Goal: Transaction & Acquisition: Purchase product/service

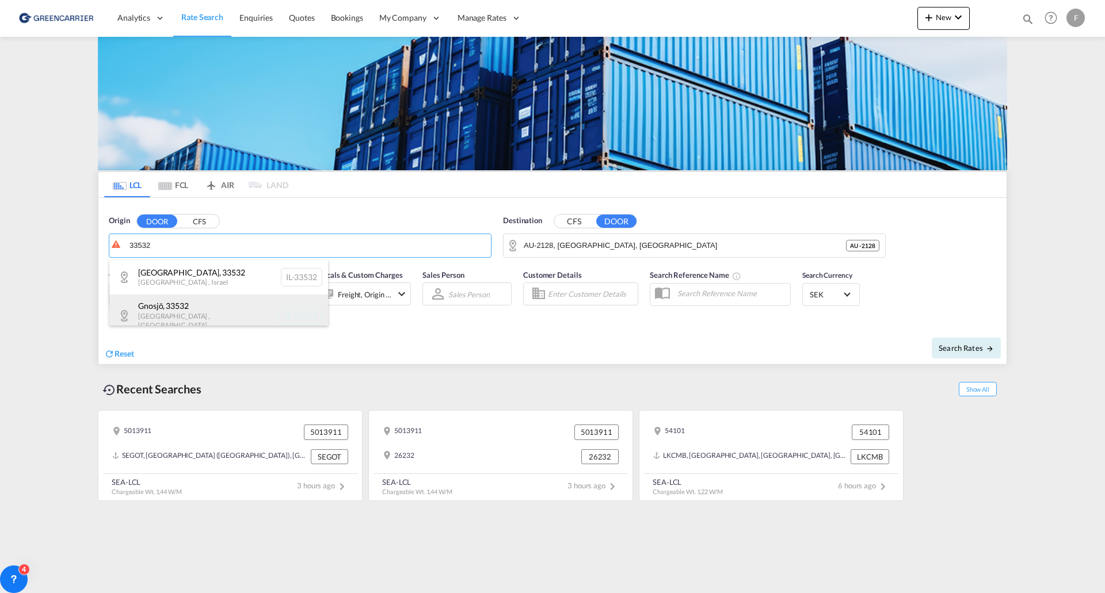
click at [176, 313] on div "Gnosjö , 33532 [GEOGRAPHIC_DATA] , [GEOGRAPHIC_DATA] SE-33532" at bounding box center [218, 316] width 219 height 42
type input "SE-33532, Gnosjö, [GEOGRAPHIC_DATA]"
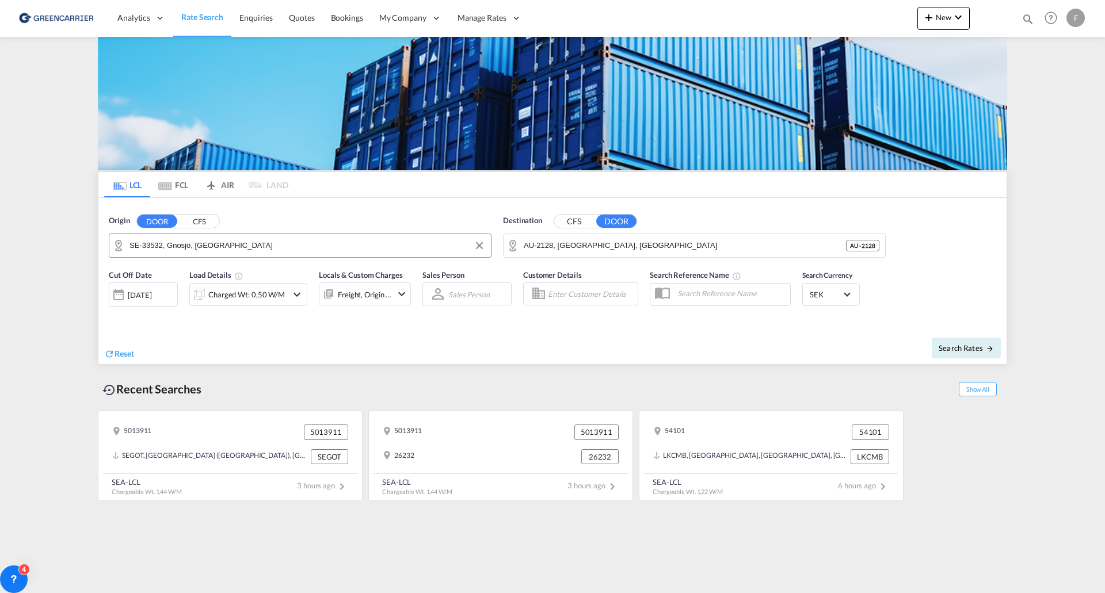
click at [574, 219] on button "CFS" at bounding box center [574, 221] width 40 height 13
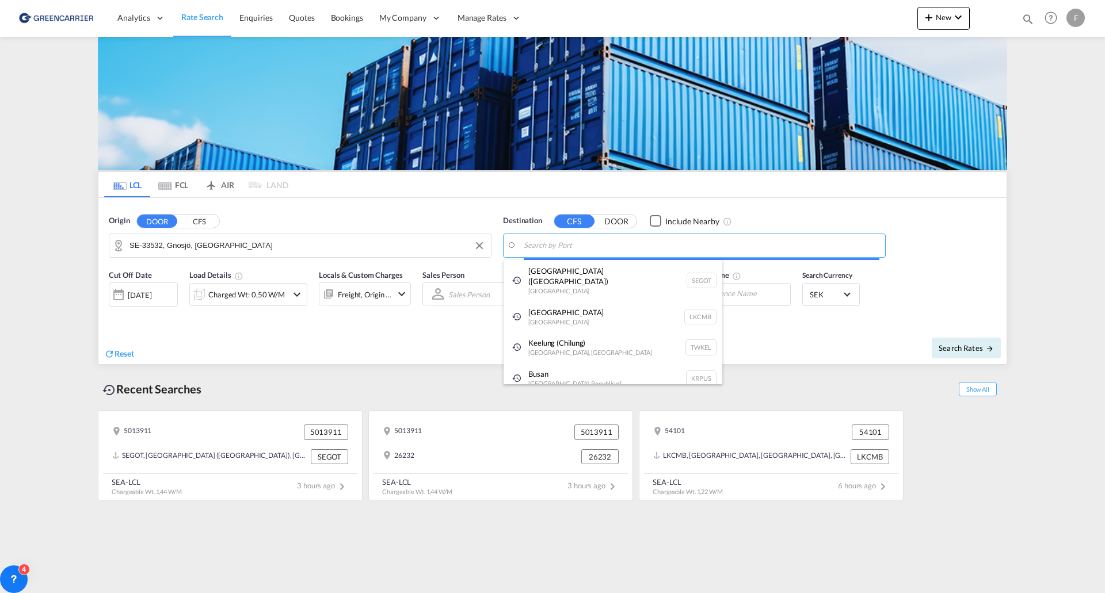
click at [587, 243] on body "Analytics Reports Dashboard Rate Search Enquiries Quotes Bookings" at bounding box center [552, 296] width 1105 height 593
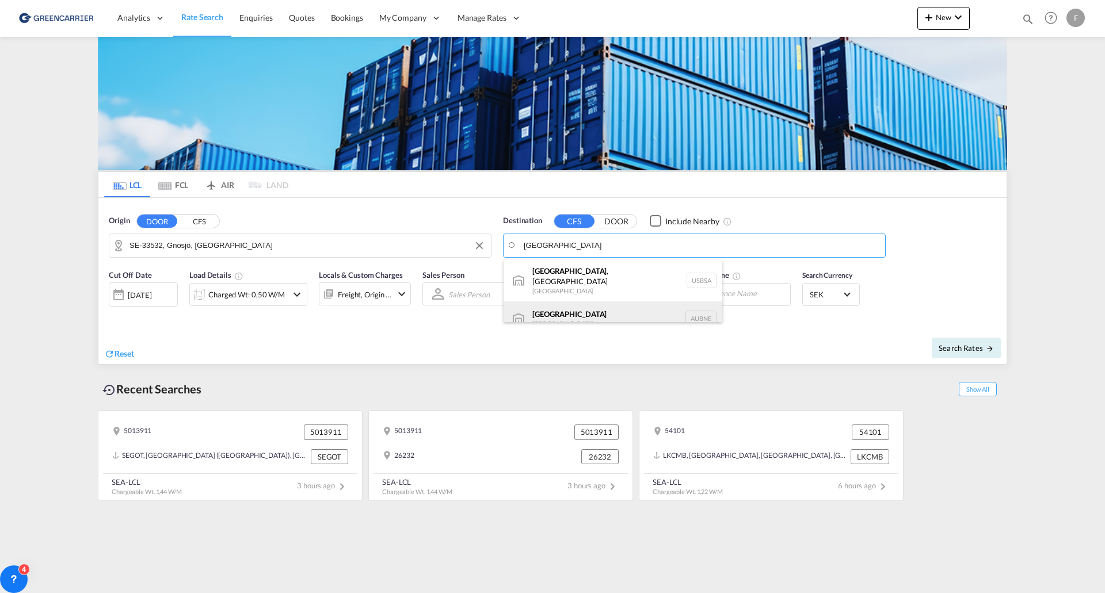
click at [550, 313] on div "[GEOGRAPHIC_DATA] [GEOGRAPHIC_DATA] AUBNE" at bounding box center [613, 319] width 219 height 35
type input "[GEOGRAPHIC_DATA], AUBNE"
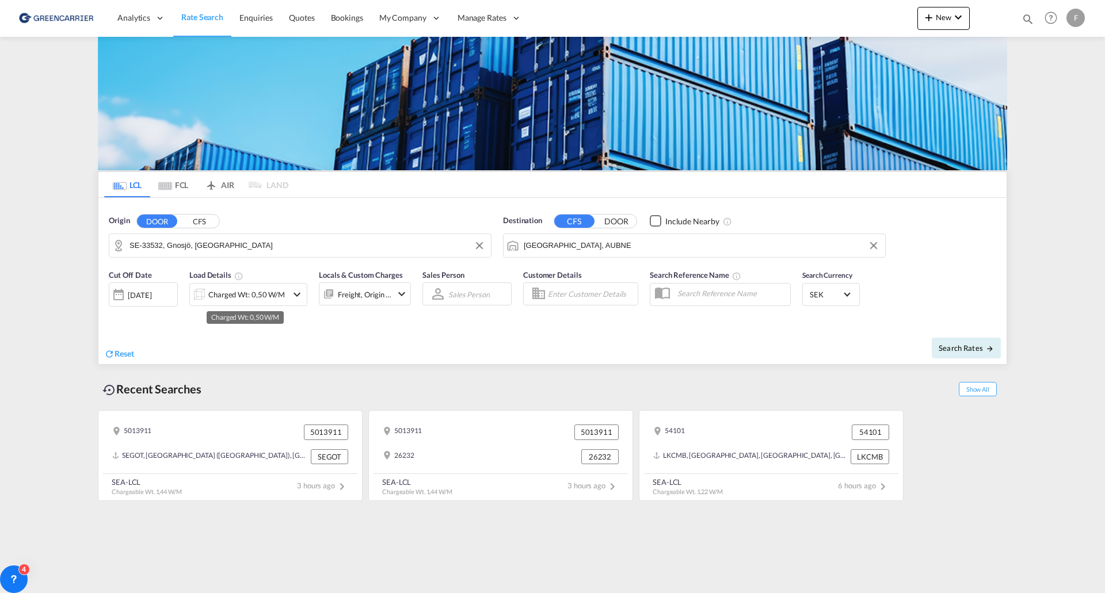
click at [251, 295] on div "Charged Wt: 0,50 W/M" at bounding box center [246, 295] width 77 height 16
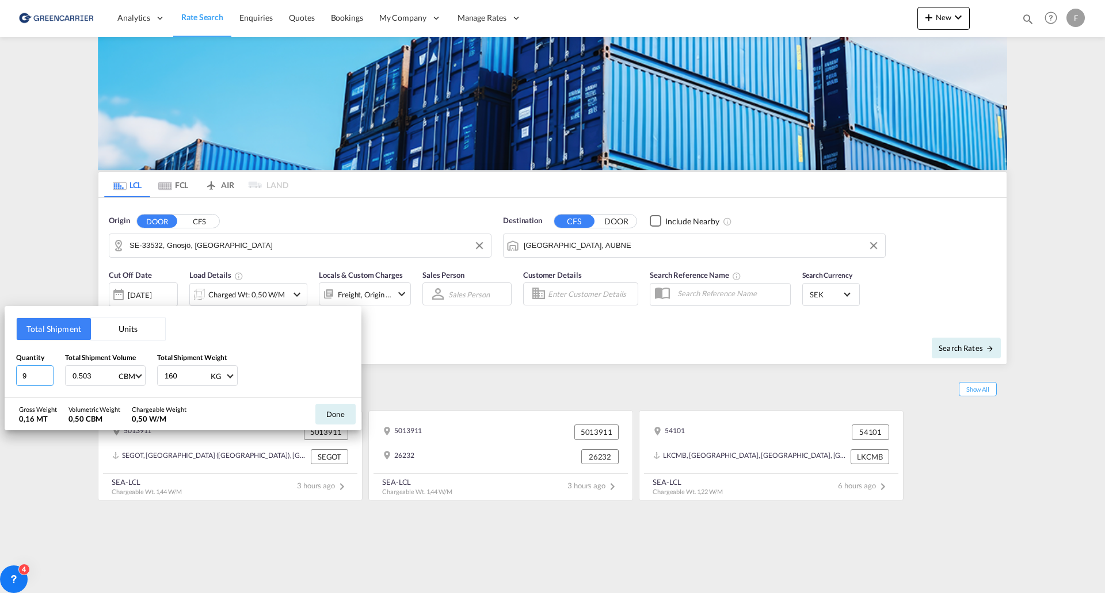
drag, startPoint x: 0, startPoint y: 376, endPoint x: -67, endPoint y: 371, distance: 67.0
click at [0, 371] on html "Analytics Reports Dashboard Rate Search Enquiries Quotes" at bounding box center [552, 296] width 1105 height 593
type input "3"
click at [90, 378] on input "0.503" at bounding box center [94, 376] width 46 height 20
drag, startPoint x: 90, startPoint y: 378, endPoint x: -94, endPoint y: 349, distance: 186.3
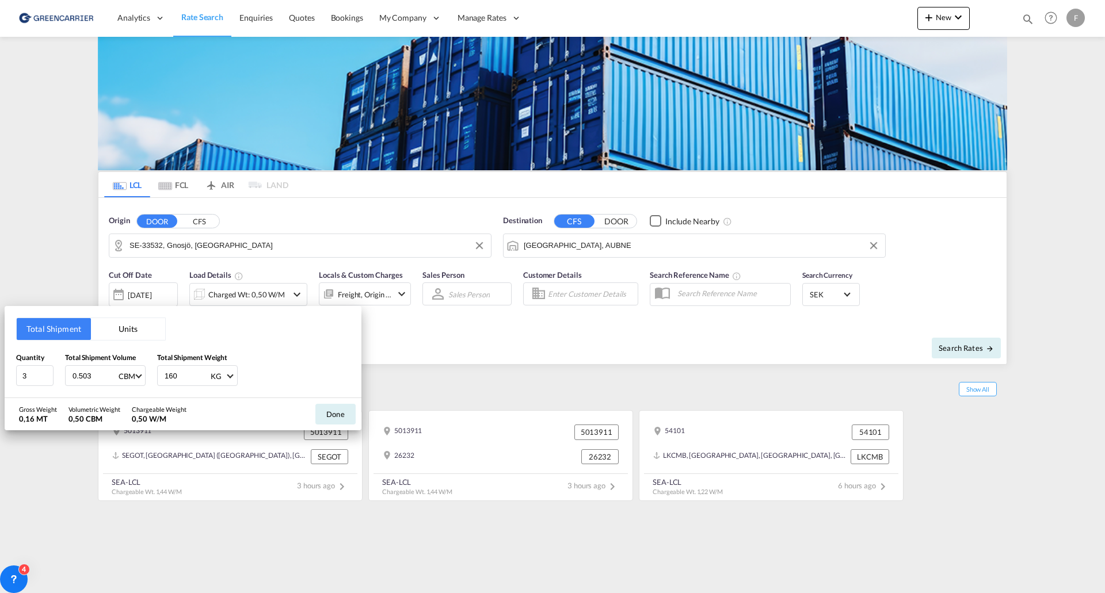
click at [0, 349] on html "Analytics Reports Dashboard Rate Search Enquiries Quotes" at bounding box center [552, 296] width 1105 height 593
type input "3.83"
click at [197, 417] on div "Gross Weight 0,16 MT Volumetric Weight 3,83 CBM Chargeable Weight 3,83 W/M" at bounding box center [108, 414] width 179 height 32
drag, startPoint x: 192, startPoint y: 378, endPoint x: 78, endPoint y: 375, distance: 114.0
click at [78, 375] on div "Quantity 3 Total Shipment Volume 3.83 CBM CBM CFT Total Shipment Weight 160 KG …" at bounding box center [183, 369] width 334 height 35
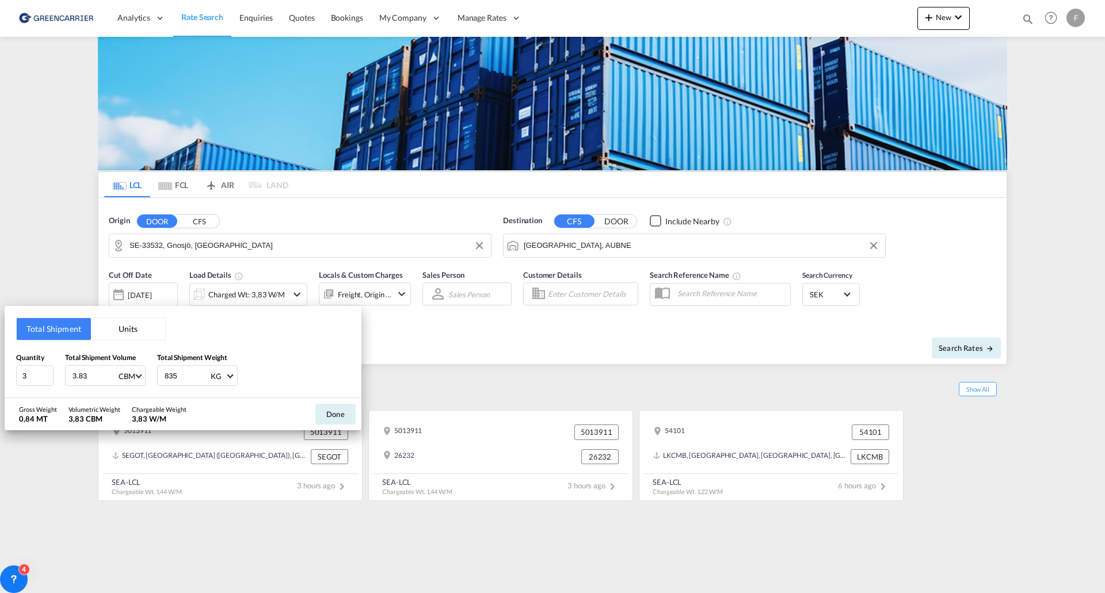
type input "835"
click at [344, 414] on button "Done" at bounding box center [335, 414] width 40 height 21
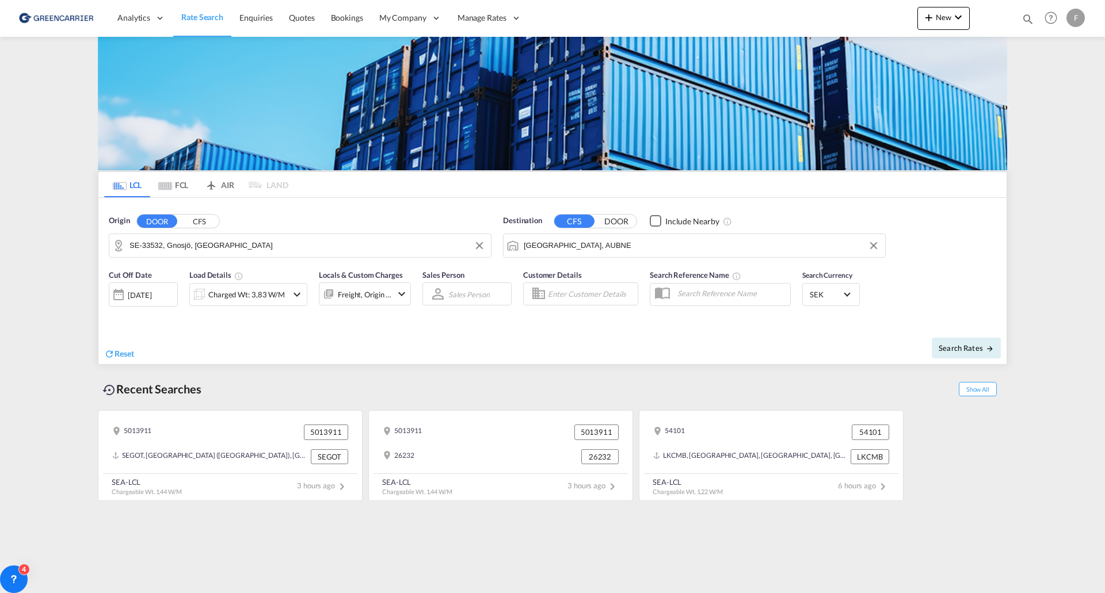
click at [594, 299] on body "Analytics Reports Dashboard Rate Search Enquiries Quotes Bookings" at bounding box center [552, 296] width 1105 height 593
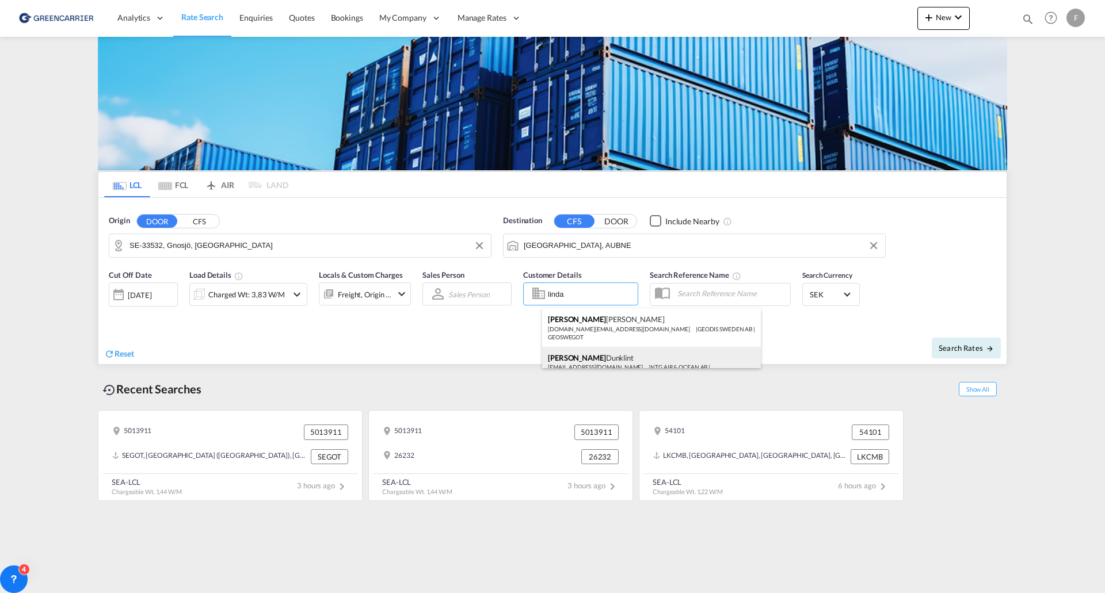
click at [581, 356] on div "[PERSON_NAME] [EMAIL_ADDRESS][DOMAIN_NAME] | NTG AIR & OCEAN AB | NTGAIRGOT" at bounding box center [651, 366] width 219 height 38
type input "NTG AIR & OCEAN AB, [PERSON_NAME], [EMAIL_ADDRESS][DOMAIN_NAME]"
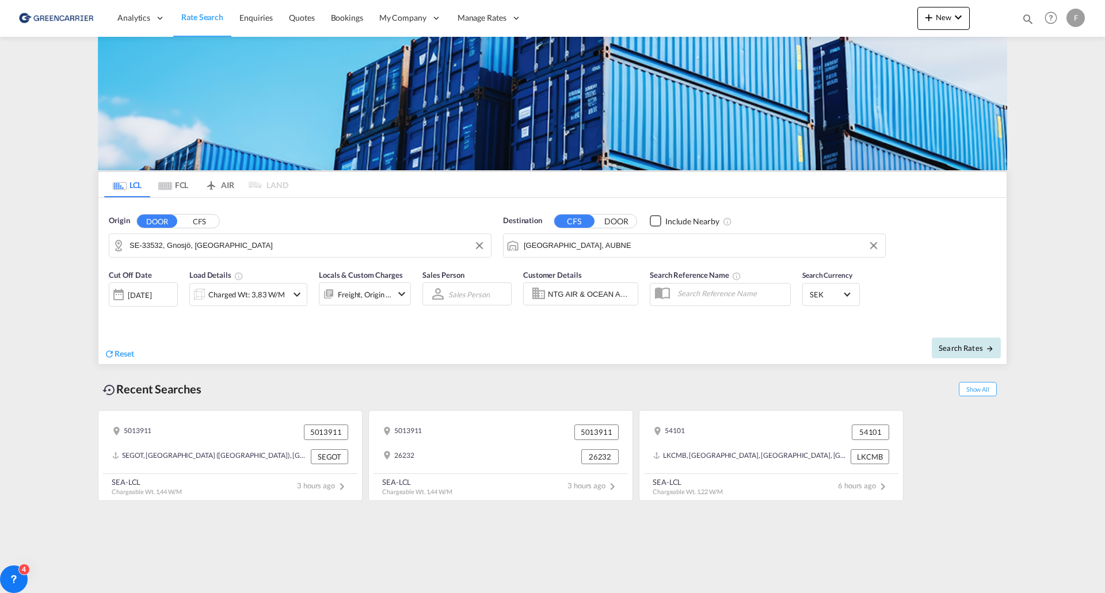
click at [977, 351] on span "Search Rates" at bounding box center [966, 348] width 55 height 9
type input "33532 to AUBNE / [DATE]"
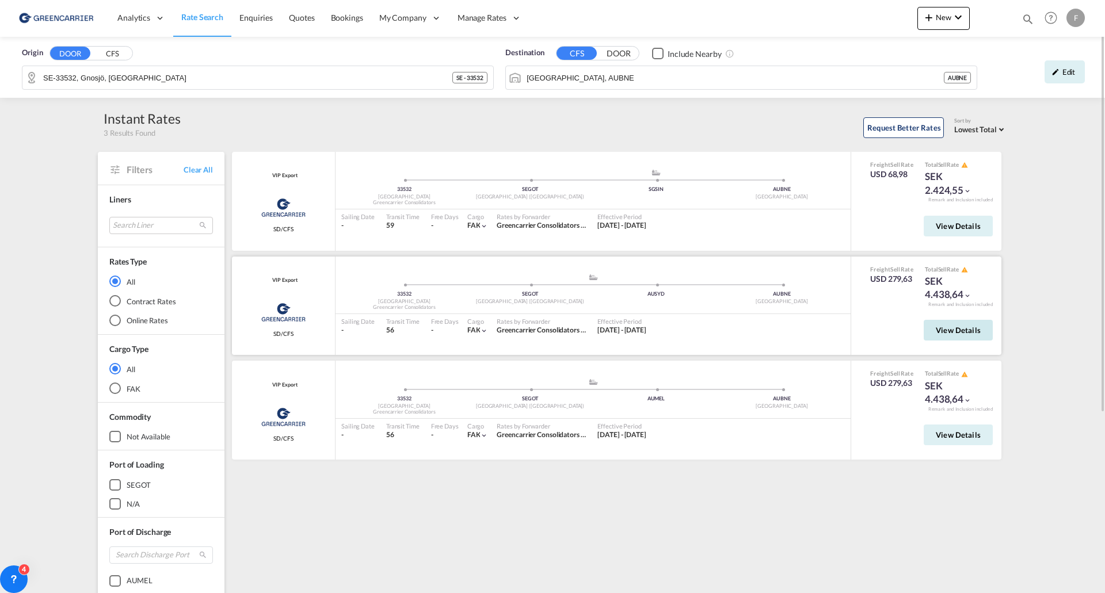
click at [947, 328] on span "View Details" at bounding box center [958, 330] width 45 height 9
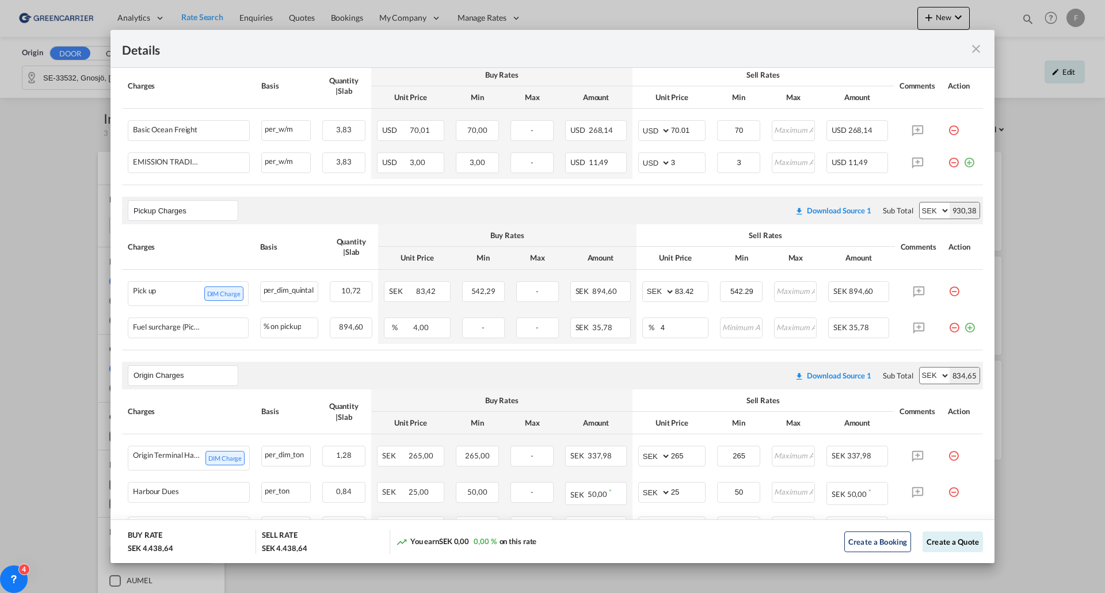
scroll to position [173, 0]
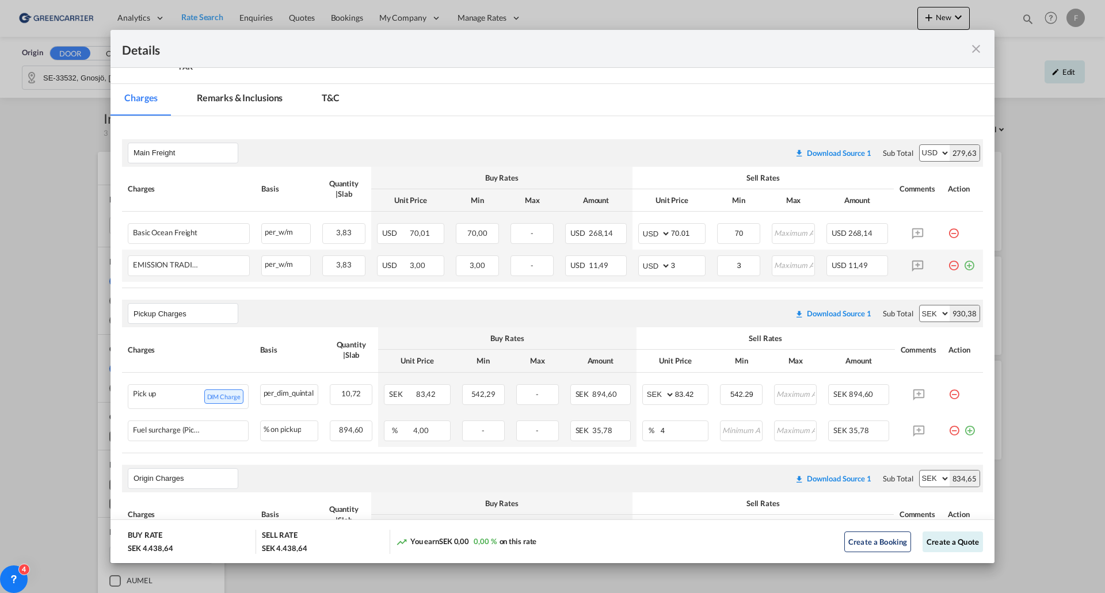
click at [964, 266] on md-icon "icon-plus-circle-outline green-400-fg" at bounding box center [970, 262] width 12 height 12
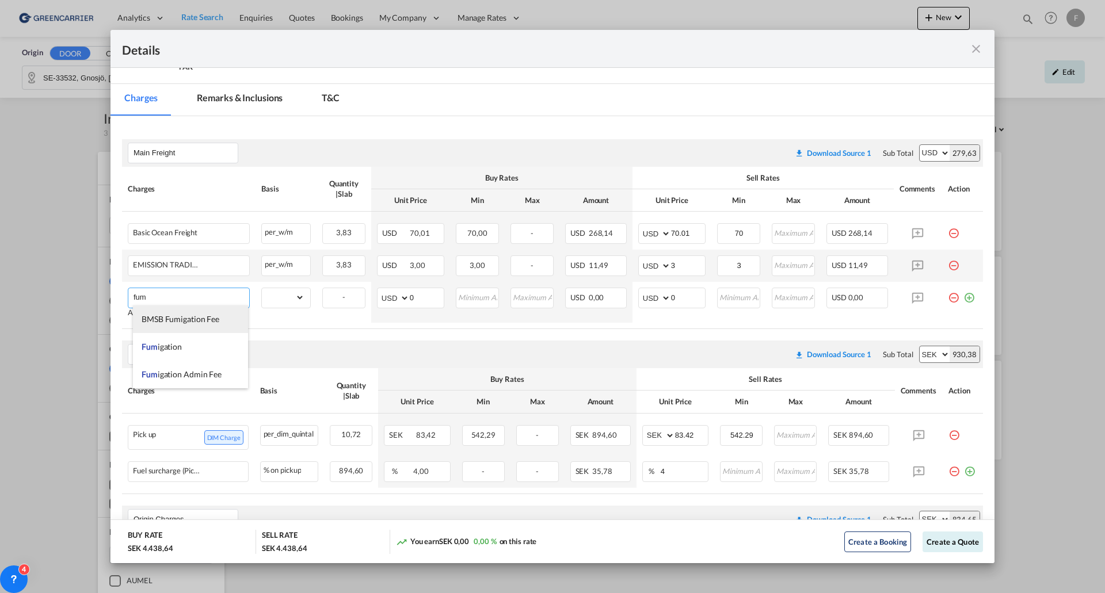
click at [208, 318] on span "BMSB Fumigation Fee" at bounding box center [181, 319] width 78 height 10
type input "BMSB Fumigation Fee"
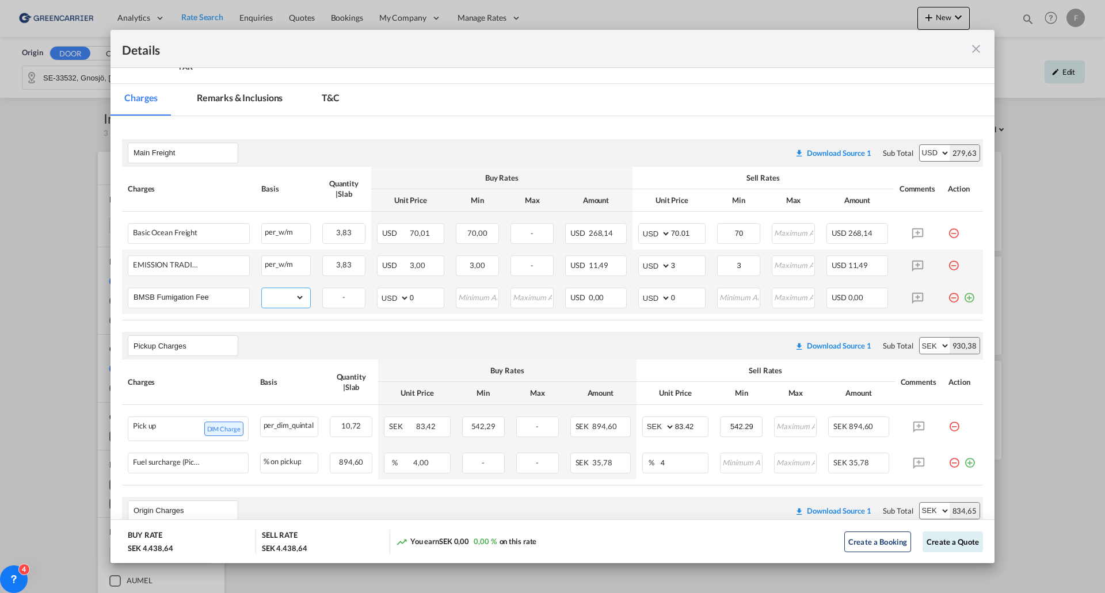
click at [294, 300] on select "gross_weight volumetric_weight per_shipment per_bl per_km per_hawb per_kg flat …" at bounding box center [283, 297] width 43 height 18
select select "per_w/m"
click at [262, 288] on select "gross_weight volumetric_weight per_shipment per_bl per_km per_hawb per_kg flat …" at bounding box center [283, 297] width 43 height 18
drag, startPoint x: 677, startPoint y: 299, endPoint x: 666, endPoint y: 298, distance: 11.0
click at [671, 298] on input "0" at bounding box center [688, 296] width 34 height 17
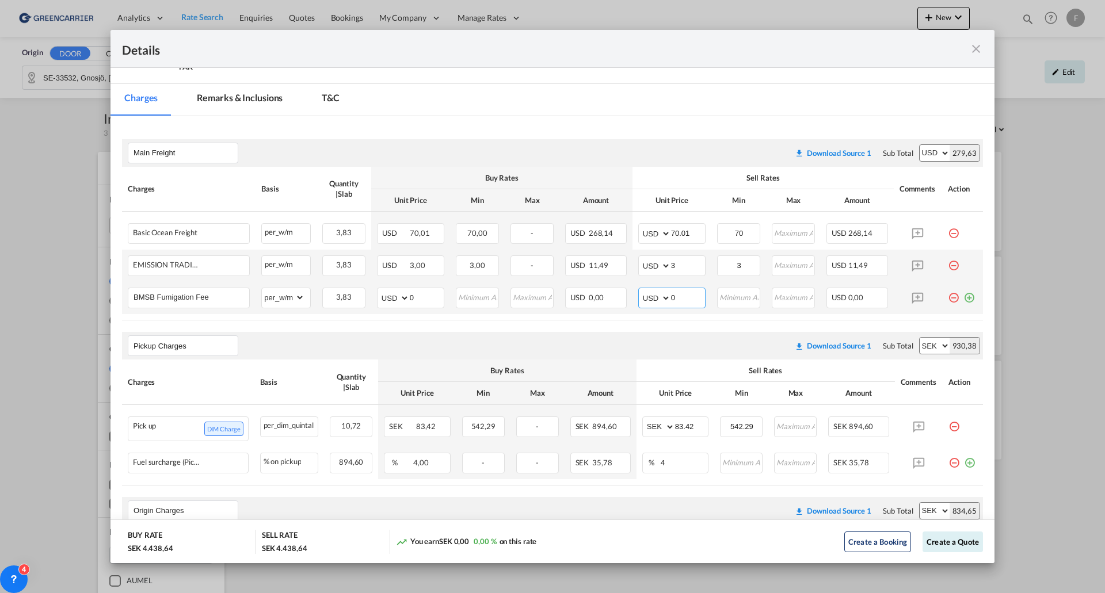
click at [683, 299] on input "0" at bounding box center [688, 296] width 34 height 17
drag, startPoint x: 683, startPoint y: 298, endPoint x: 660, endPoint y: 295, distance: 23.7
click at [660, 295] on md-input-container "AED AFN ALL AMD ANG AOA ARS AUD AWG AZN BAM BBD BDT BGN BHD BIF BMD BND [PERSON…" at bounding box center [671, 298] width 67 height 21
type input "55"
type input "200"
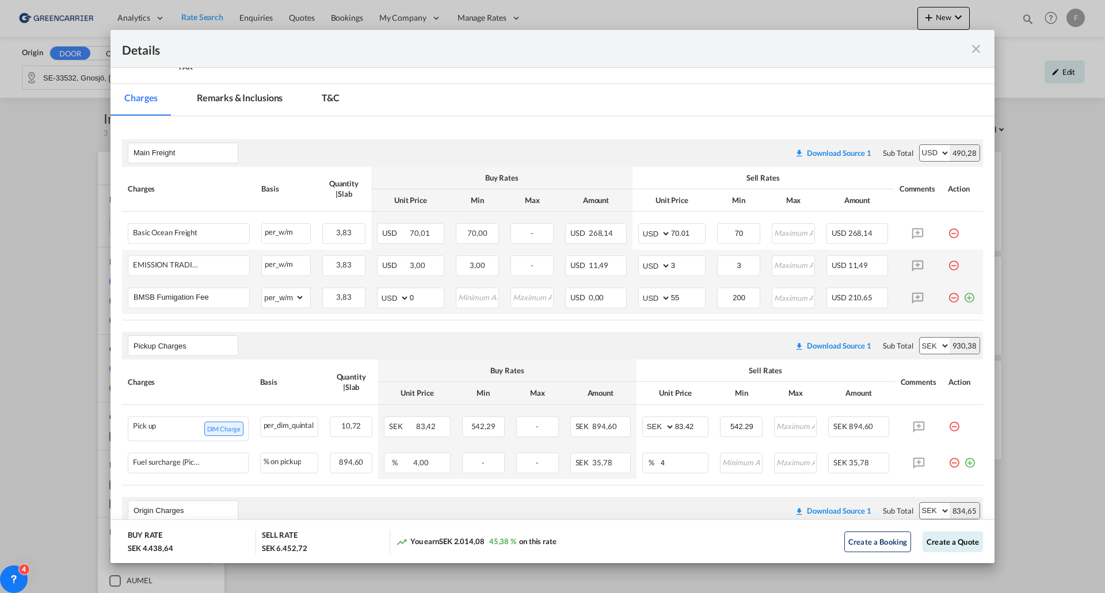
click at [964, 298] on md-icon "icon-plus-circle-outline green-400-fg" at bounding box center [970, 294] width 12 height 12
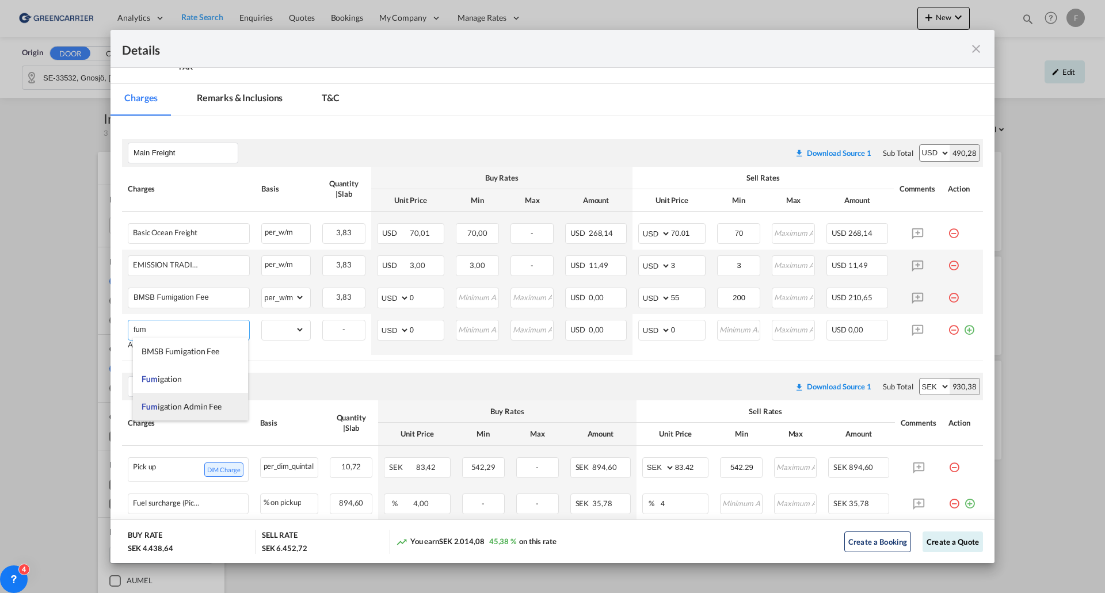
click at [176, 407] on span "Fum igation Admin Fee" at bounding box center [182, 407] width 80 height 10
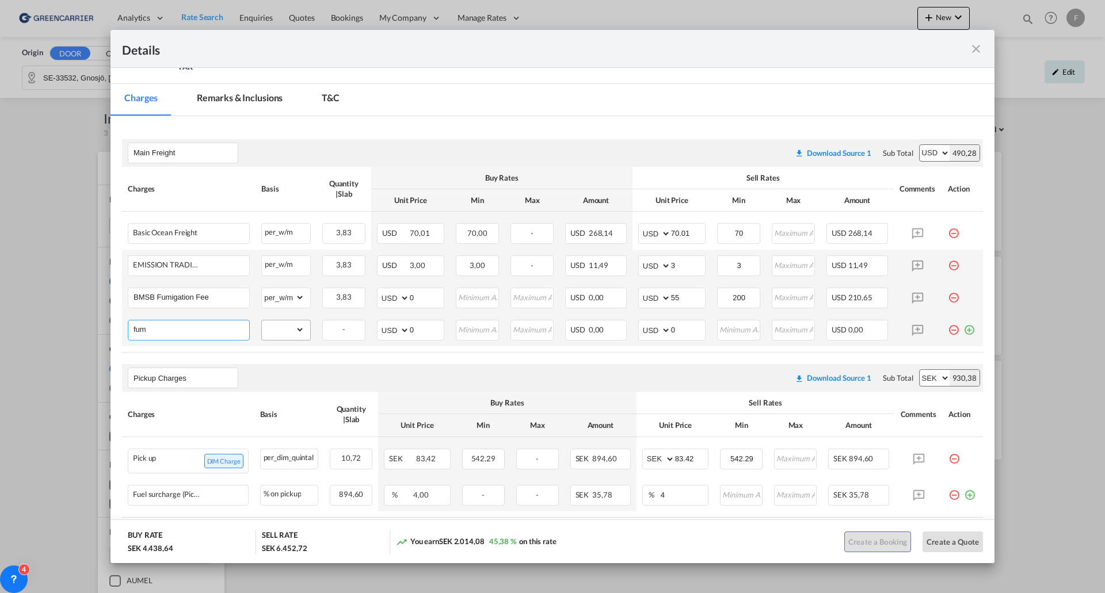
type input "Fumigation Admin Fee"
click at [299, 334] on select "gross_weight volumetric_weight per_shipment per_bl per_km per_hawb per_kg flat …" at bounding box center [283, 330] width 43 height 18
select select "per_shipment"
click at [262, 321] on select "gross_weight volumetric_weight per_shipment per_bl per_km per_hawb per_kg flat …" at bounding box center [283, 330] width 43 height 18
click at [682, 332] on input "0" at bounding box center [688, 329] width 34 height 17
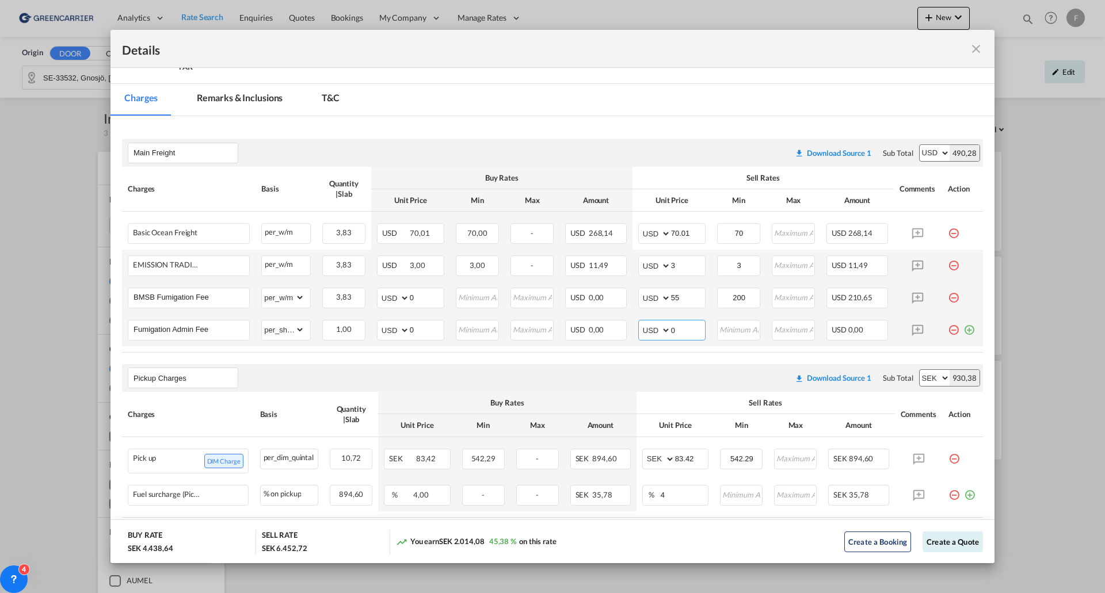
drag, startPoint x: 637, startPoint y: 326, endPoint x: 629, endPoint y: 328, distance: 8.8
click at [633, 328] on td "AED AFN ALL AMD ANG AOA ARS AUD AWG AZN BAM BBD BDT BGN BHD BIF BMD BND [PERSON…" at bounding box center [672, 330] width 79 height 32
type input "125"
drag, startPoint x: 958, startPoint y: 328, endPoint x: 326, endPoint y: 382, distance: 634.3
click at [964, 328] on md-icon "icon-plus-circle-outline green-400-fg" at bounding box center [970, 326] width 12 height 12
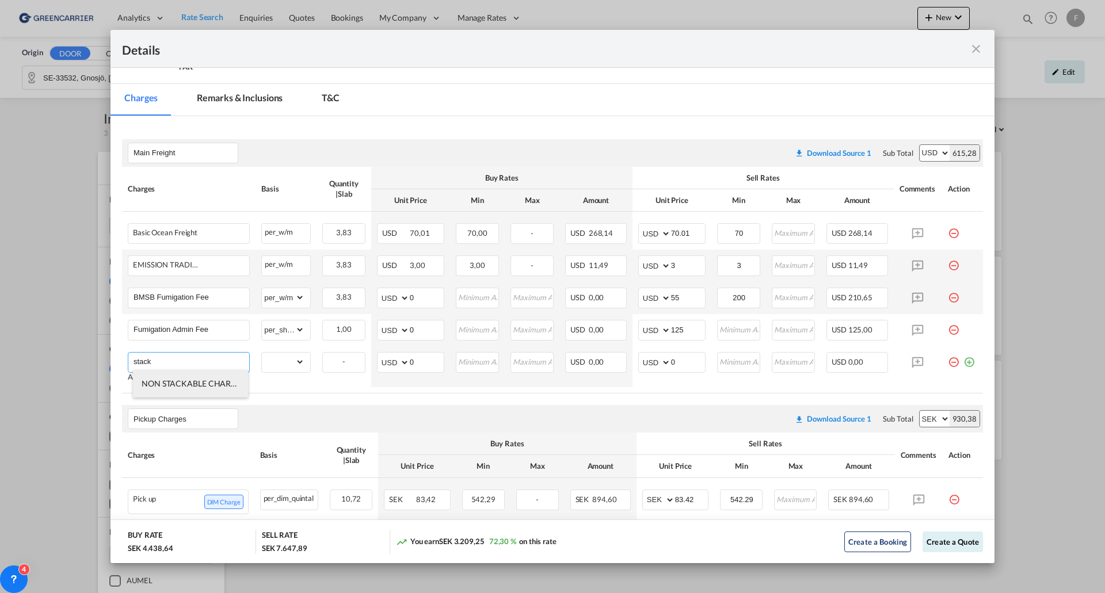
click at [208, 382] on span "NON STACKABLE CHARGES" at bounding box center [194, 384] width 104 height 10
type input "NON STACKABLE CHARGES"
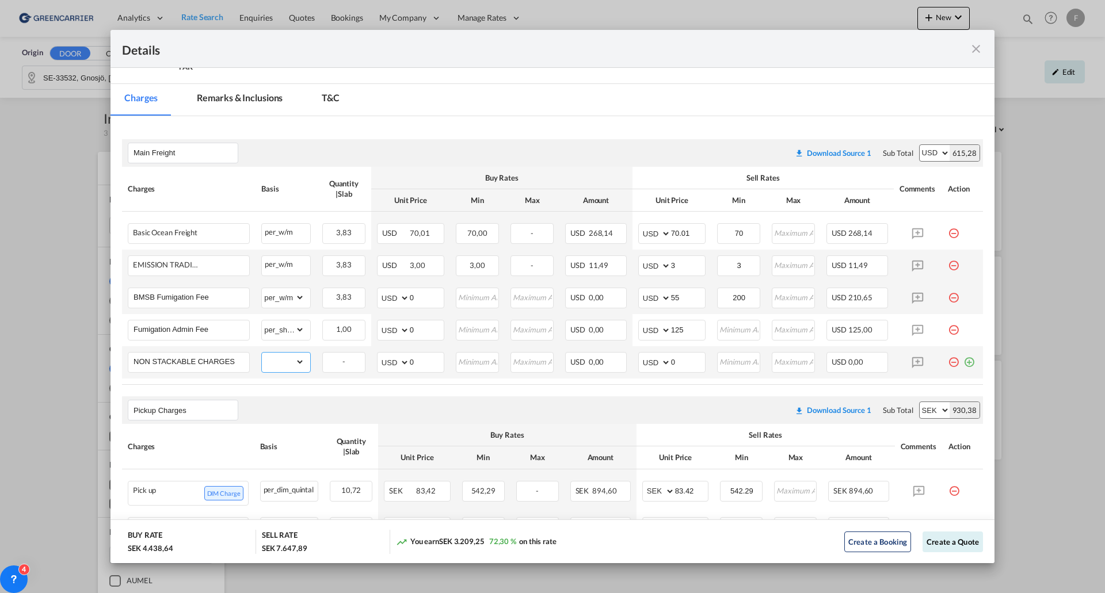
click at [295, 365] on select "gross_weight volumetric_weight per_shipment per_bl per_km per_hawb per_kg flat …" at bounding box center [283, 362] width 43 height 18
select select "per_shipment"
click at [262, 353] on select "gross_weight volumetric_weight per_shipment per_bl per_km per_hawb per_kg flat …" at bounding box center [283, 362] width 43 height 18
click at [675, 363] on input "0" at bounding box center [688, 361] width 34 height 17
click at [642, 362] on md-input-container "AED AFN ALL AMD ANG AOA ARS AUD AWG AZN BAM BBD BDT BGN BHD BIF BMD BND [PERSON…" at bounding box center [671, 362] width 67 height 21
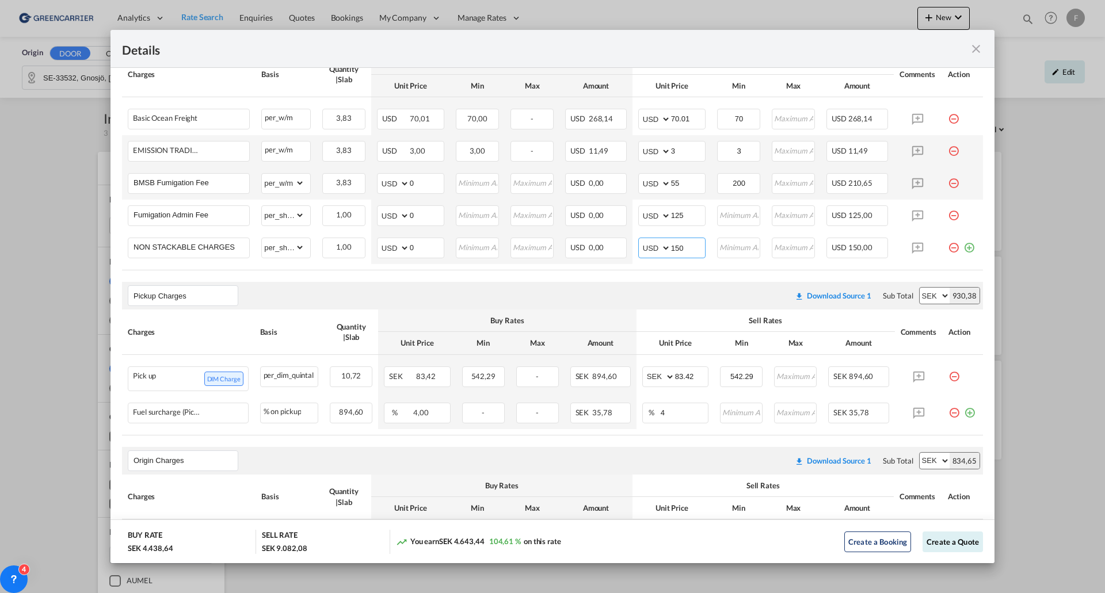
scroll to position [288, 0]
type input "150"
click at [692, 376] on input "83.42" at bounding box center [691, 375] width 33 height 17
click at [695, 375] on input "83.42" at bounding box center [691, 375] width 33 height 17
click at [949, 413] on md-icon "icon-minus-circle-outline red-400-fg pt-7" at bounding box center [955, 408] width 12 height 12
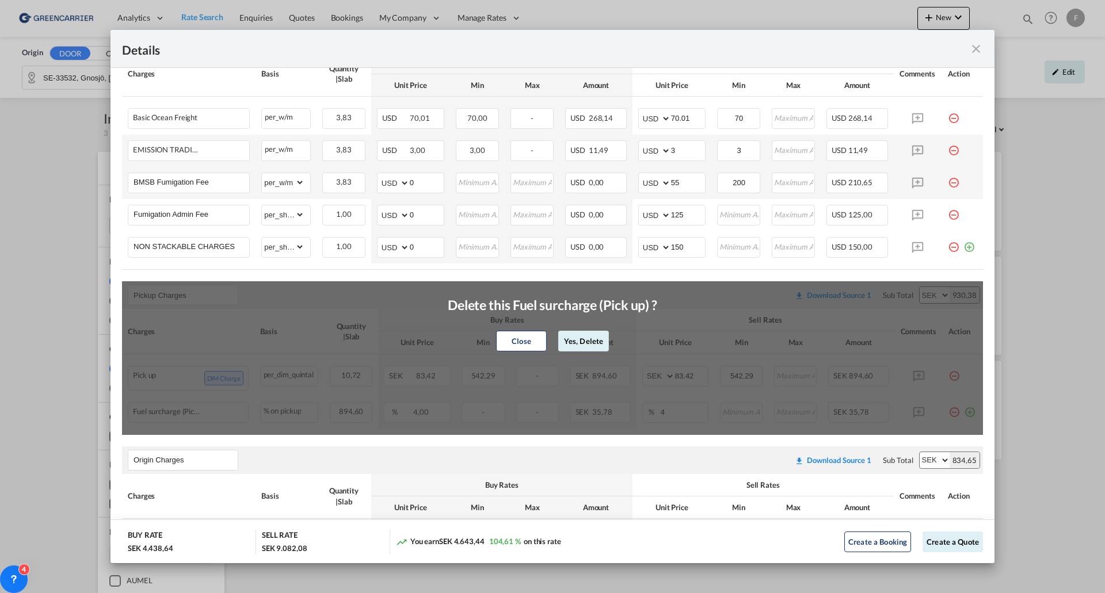
drag, startPoint x: 582, startPoint y: 336, endPoint x: 658, endPoint y: 344, distance: 75.8
click at [583, 336] on button "Yes, Delete" at bounding box center [583, 341] width 51 height 21
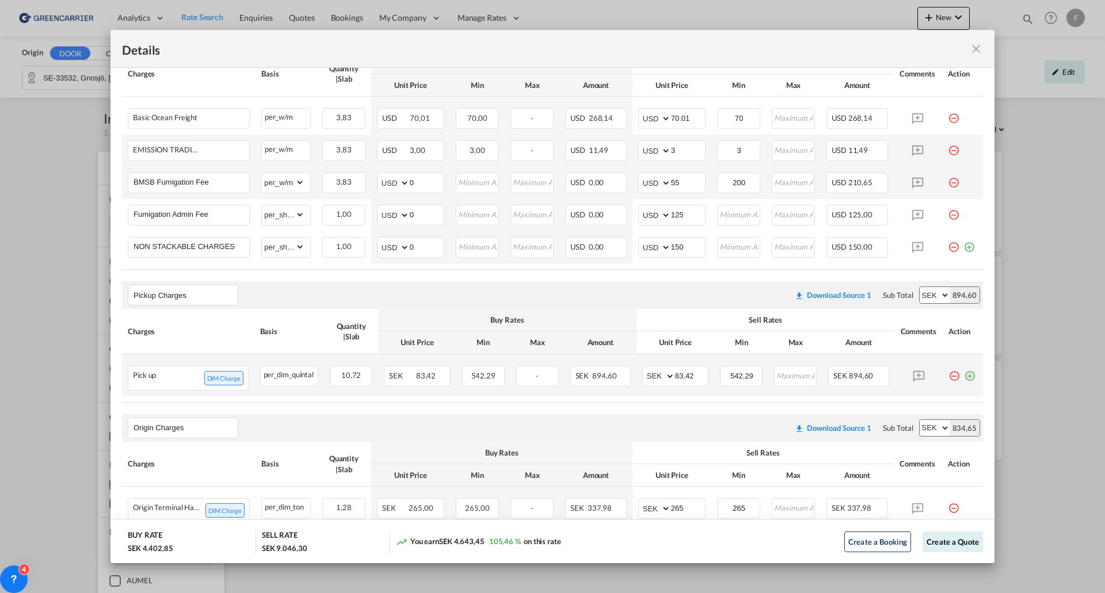
click at [949, 375] on md-icon "icon-minus-circle-outline red-400-fg pt-7" at bounding box center [955, 372] width 12 height 12
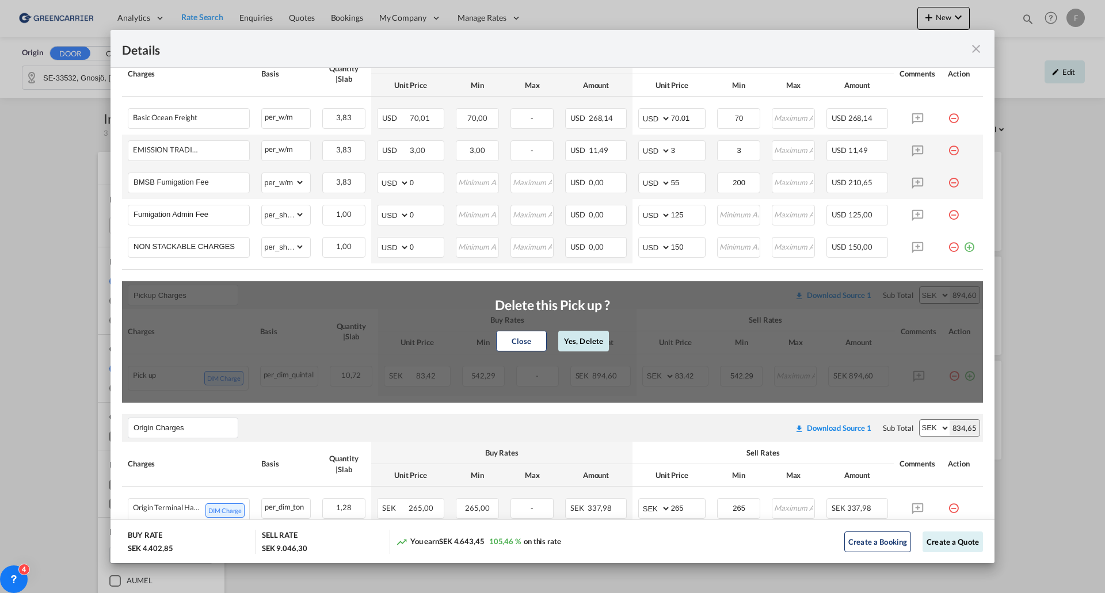
click at [580, 341] on button "Yes, Delete" at bounding box center [583, 341] width 51 height 21
type input "Origin Charges"
type input "265"
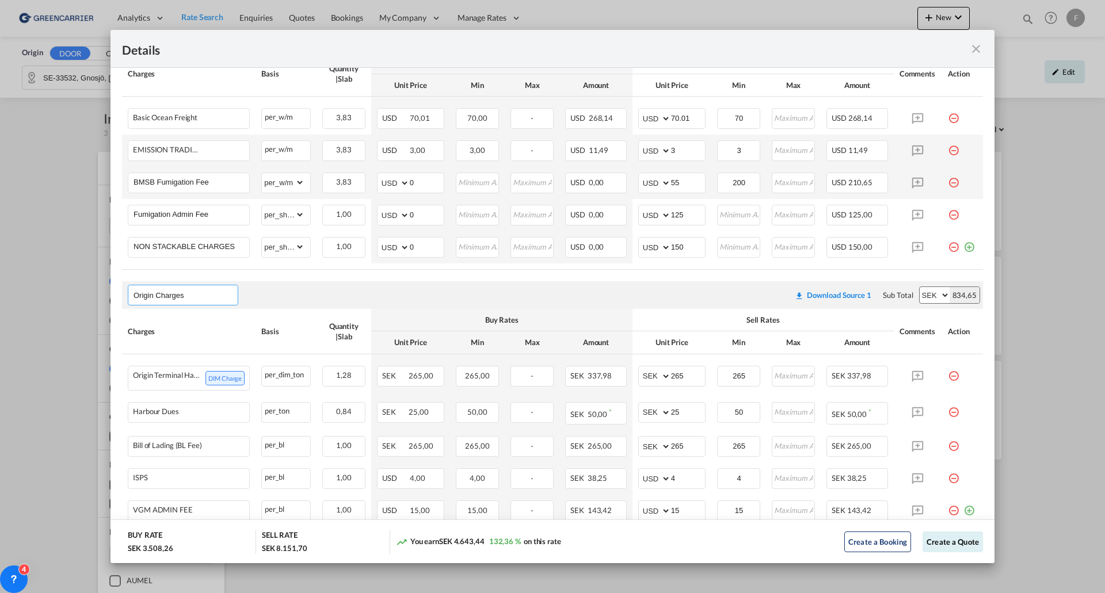
click at [197, 292] on input "Origin Charges" at bounding box center [186, 295] width 104 height 17
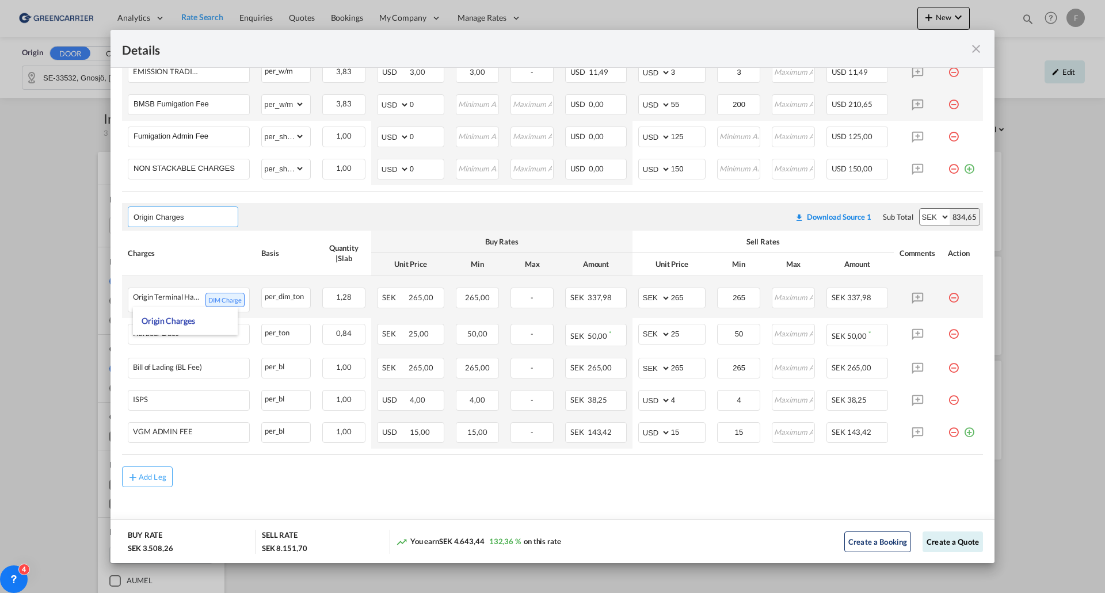
scroll to position [377, 0]
drag, startPoint x: 960, startPoint y: 430, endPoint x: 188, endPoint y: 482, distance: 774.2
click at [964, 429] on md-icon "icon-plus-circle-outline green-400-fg" at bounding box center [970, 426] width 12 height 12
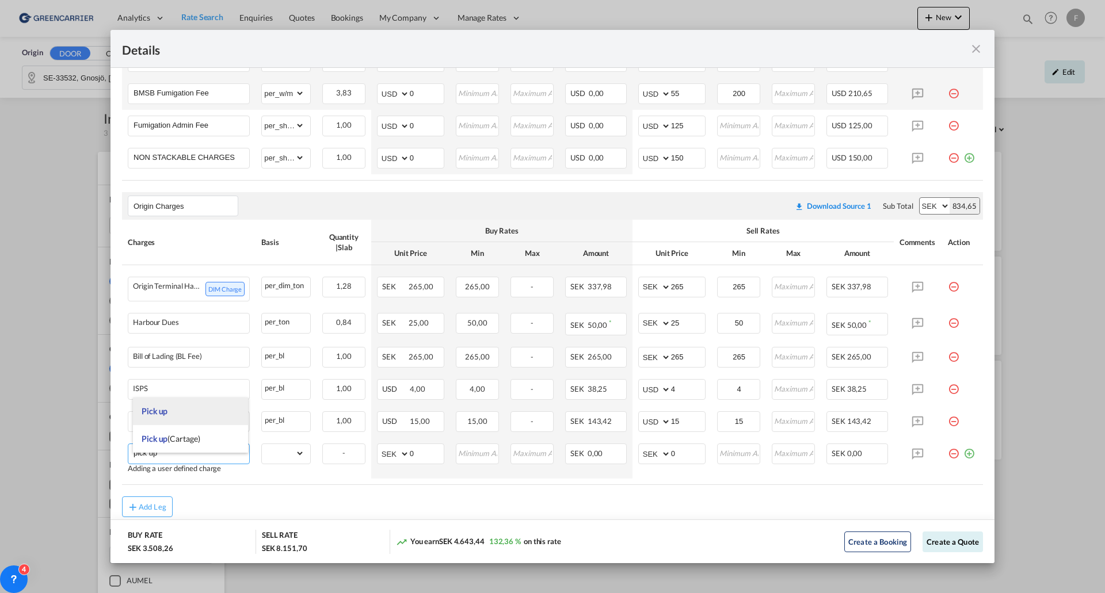
click at [158, 407] on span "Pick up" at bounding box center [155, 411] width 26 height 10
type input "Pick up"
click at [293, 463] on select "gross_weight volumetric_weight per_shipment per_bl per_km per_hawb per_kg flat …" at bounding box center [283, 453] width 43 height 18
select select "per_shipment"
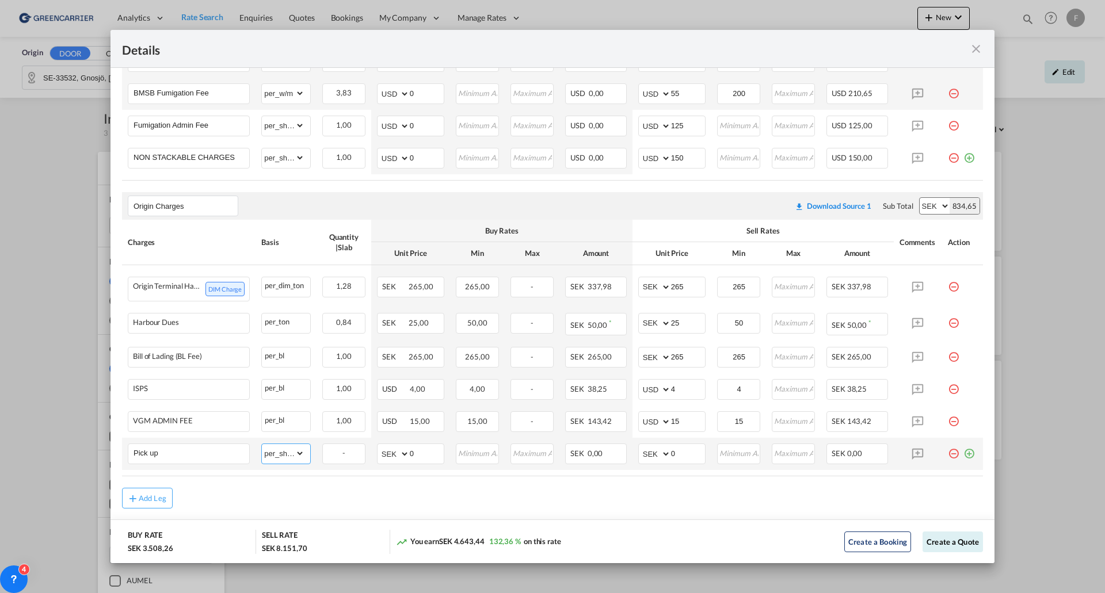
click at [262, 453] on select "gross_weight volumetric_weight per_shipment per_bl per_km per_hawb per_kg flat …" at bounding box center [283, 453] width 43 height 18
click at [681, 462] on input "0" at bounding box center [688, 452] width 34 height 17
click at [586, 447] on tr "Pick up Please Enter Already Exists gross_weight volumetric_weight per_shipment…" at bounding box center [552, 454] width 861 height 32
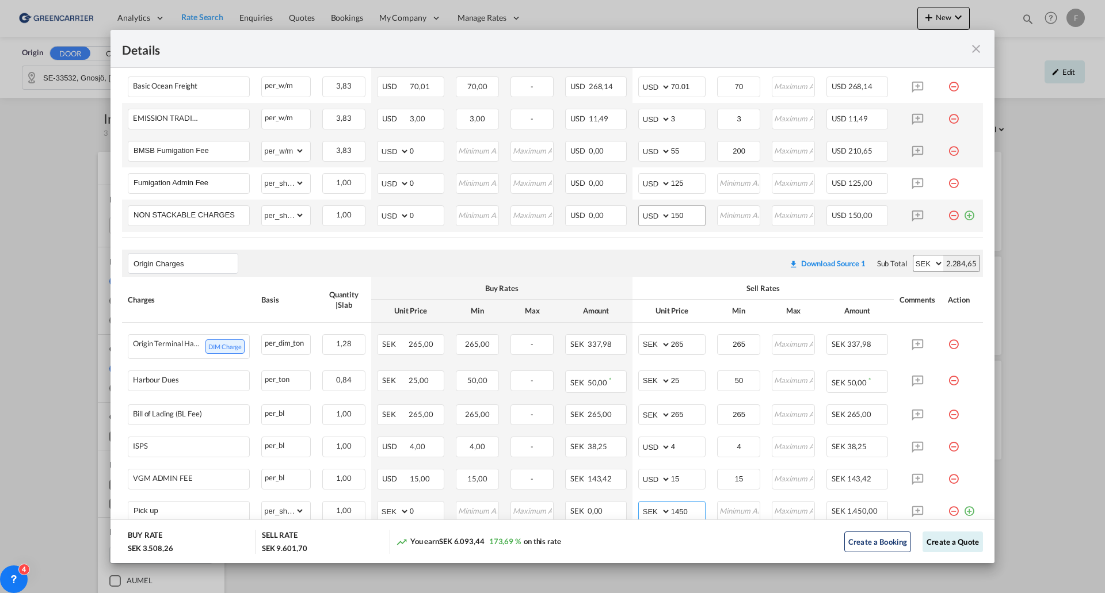
type input "1450"
drag, startPoint x: 691, startPoint y: 220, endPoint x: 662, endPoint y: 239, distance: 34.7
click at [671, 221] on input "150" at bounding box center [688, 214] width 34 height 17
click at [654, 254] on div "Origin Charges Please enter leg name Leg Name Already Exists Download Source 1 …" at bounding box center [552, 264] width 861 height 28
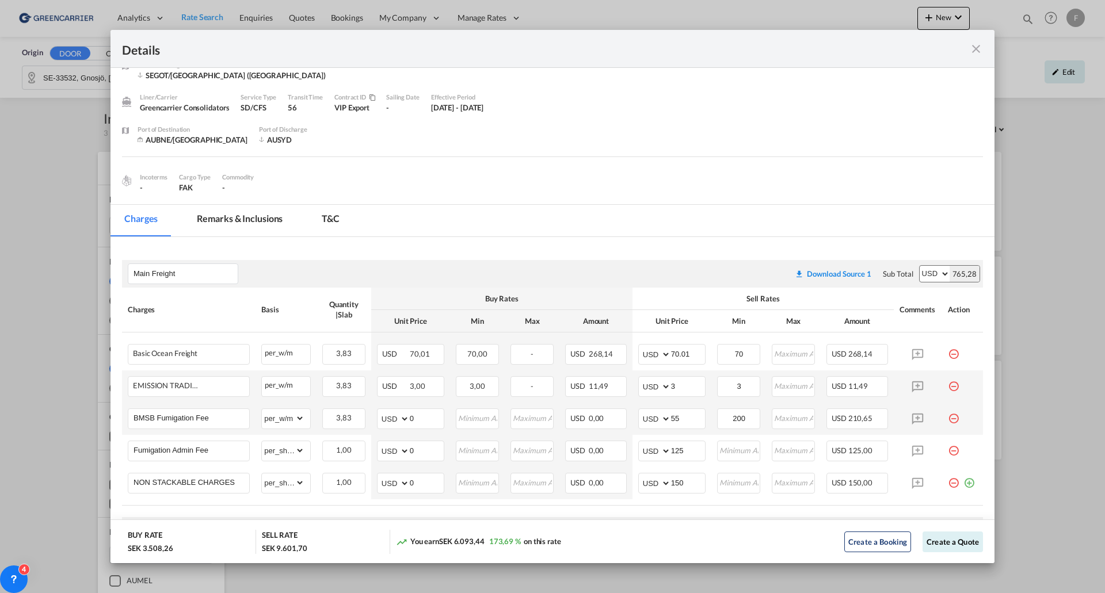
scroll to position [0, 0]
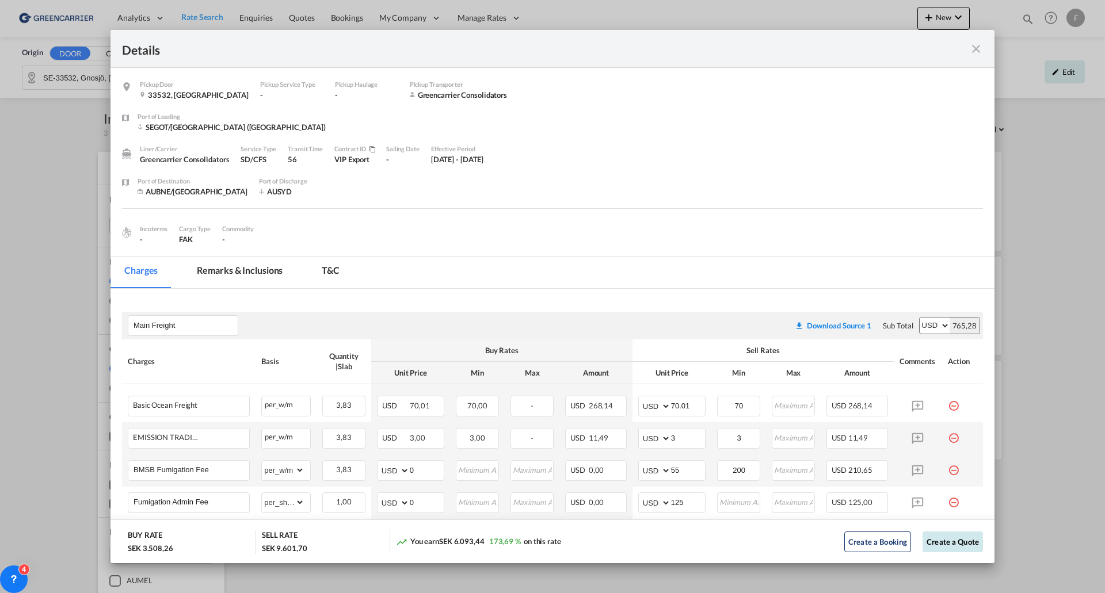
click at [954, 543] on button "Create a Quote" at bounding box center [953, 542] width 60 height 21
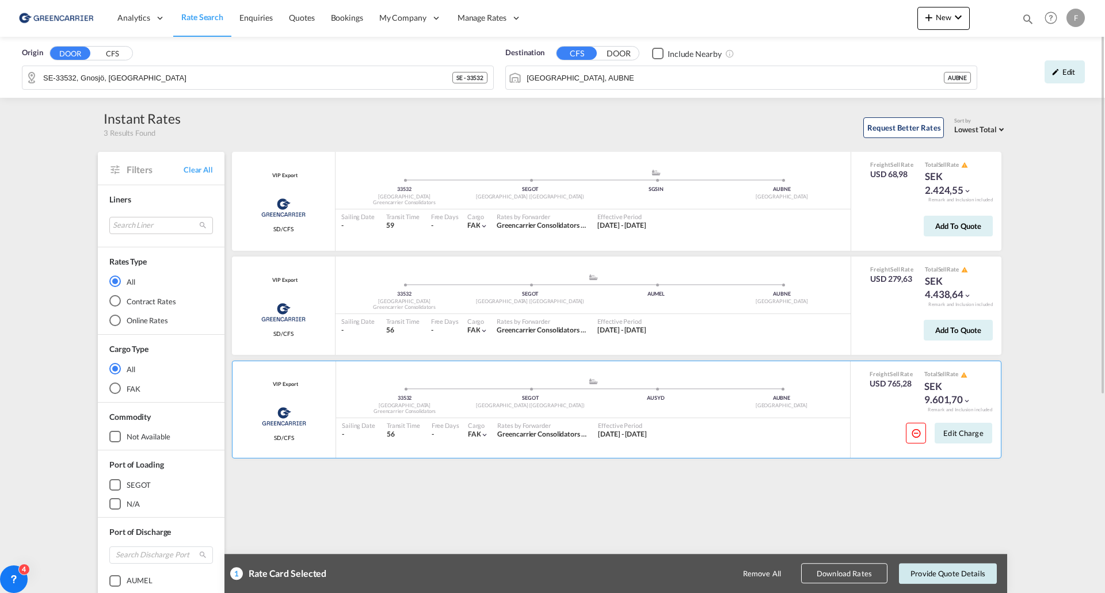
click at [947, 574] on button "Provide Quote Details" at bounding box center [948, 573] width 98 height 21
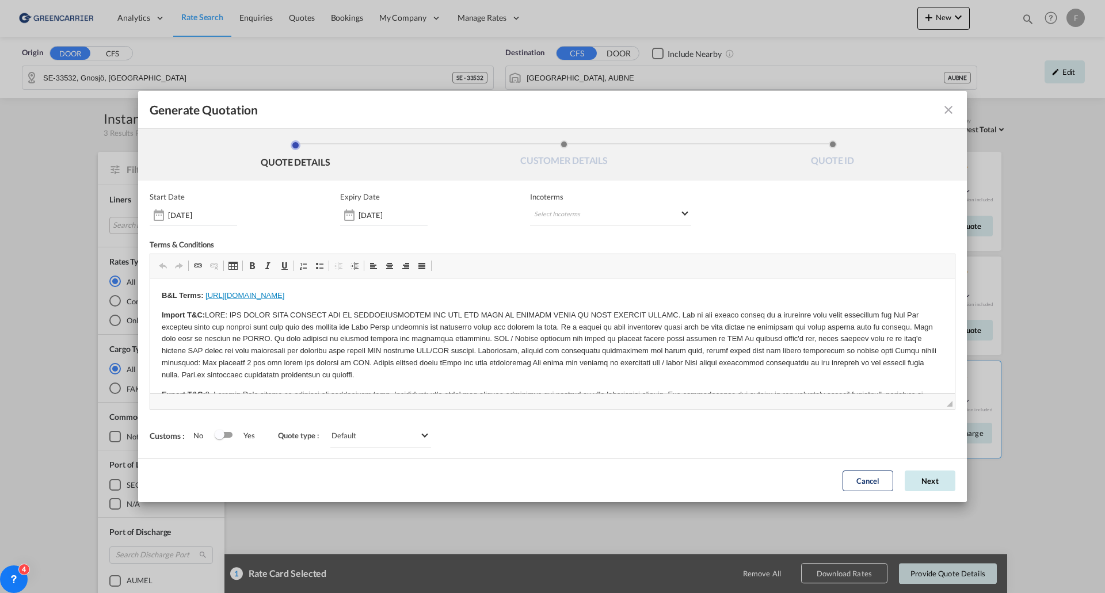
click at [940, 488] on button "Next" at bounding box center [930, 481] width 51 height 21
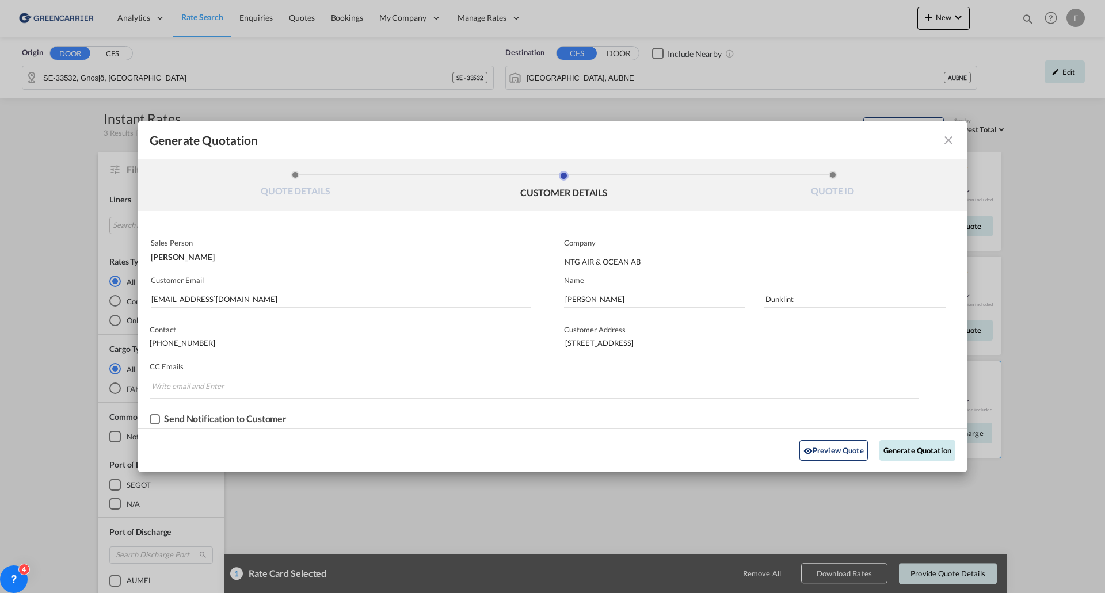
click at [927, 451] on button "Generate Quotation" at bounding box center [917, 450] width 76 height 21
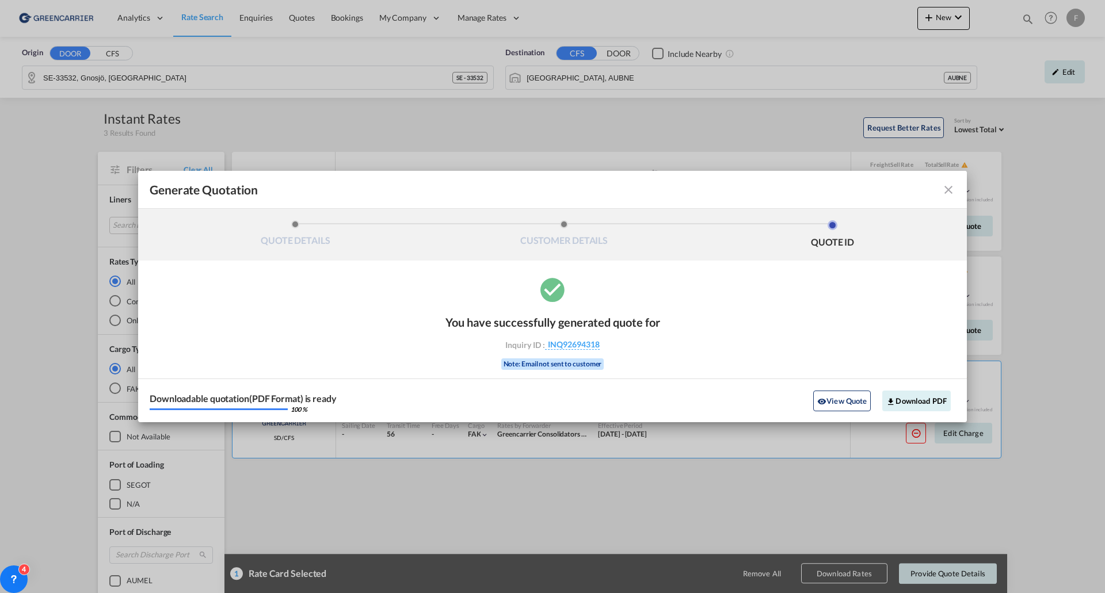
drag, startPoint x: 939, startPoint y: 313, endPoint x: 946, endPoint y: 327, distance: 15.7
click at [939, 313] on div "You have successfully generated quote for Inquiry ID : INQ92694318 Note: Email …" at bounding box center [552, 348] width 829 height 147
click at [937, 400] on button "Download PDF" at bounding box center [916, 401] width 68 height 21
